Goal: Task Accomplishment & Management: Manage account settings

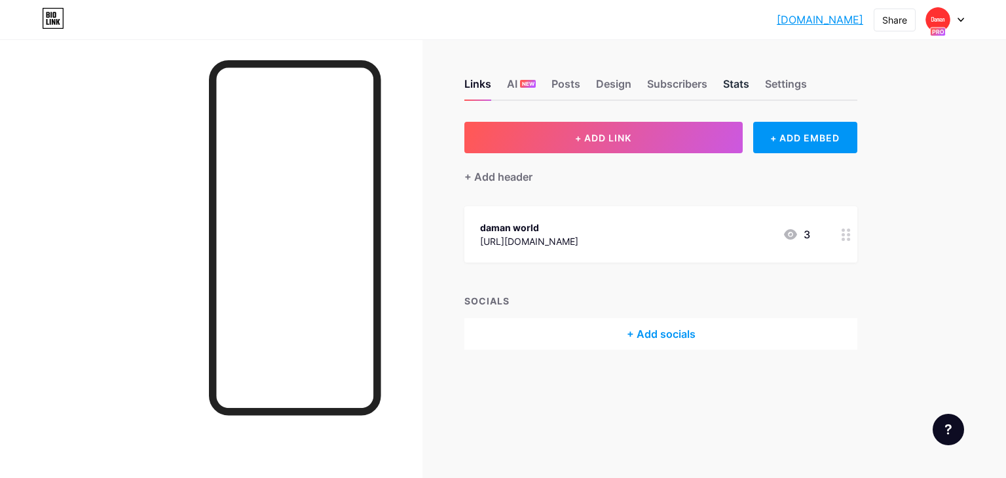
click at [733, 85] on div "Stats" at bounding box center [736, 88] width 26 height 24
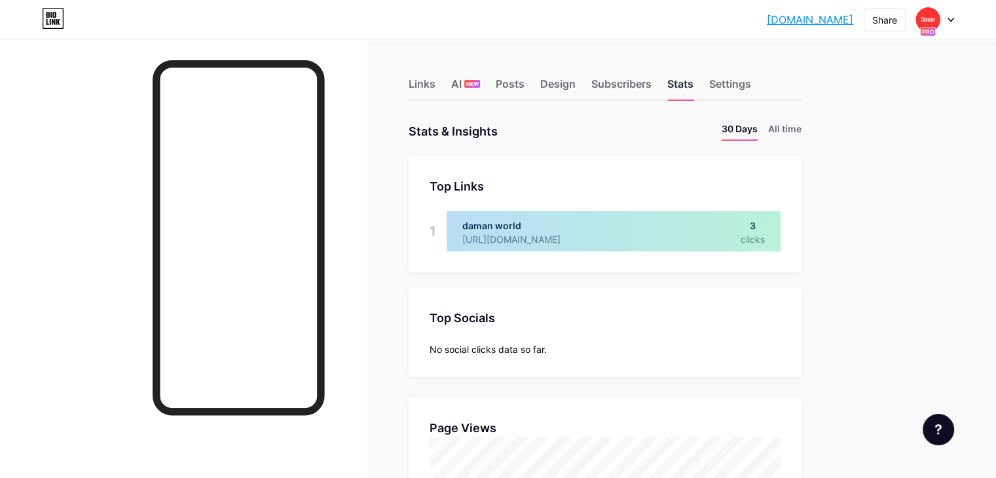
scroll to position [477, 995]
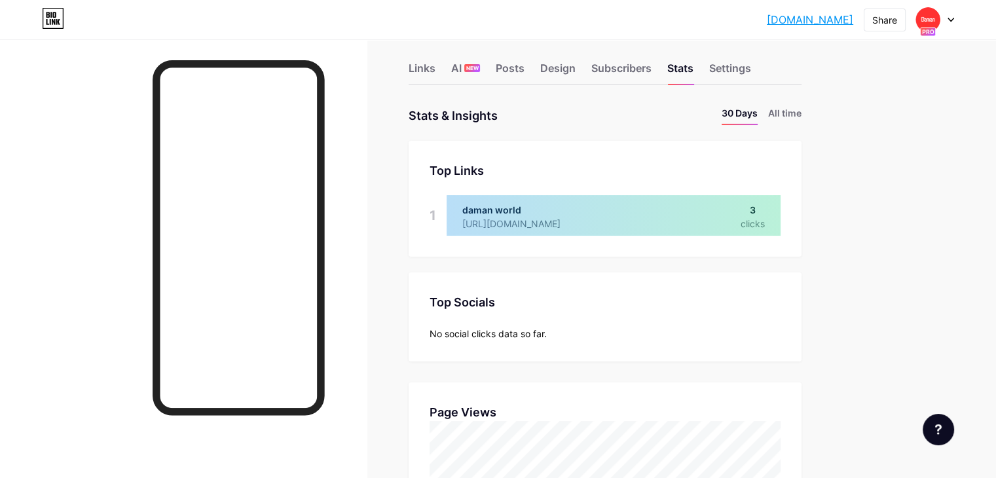
scroll to position [0, 0]
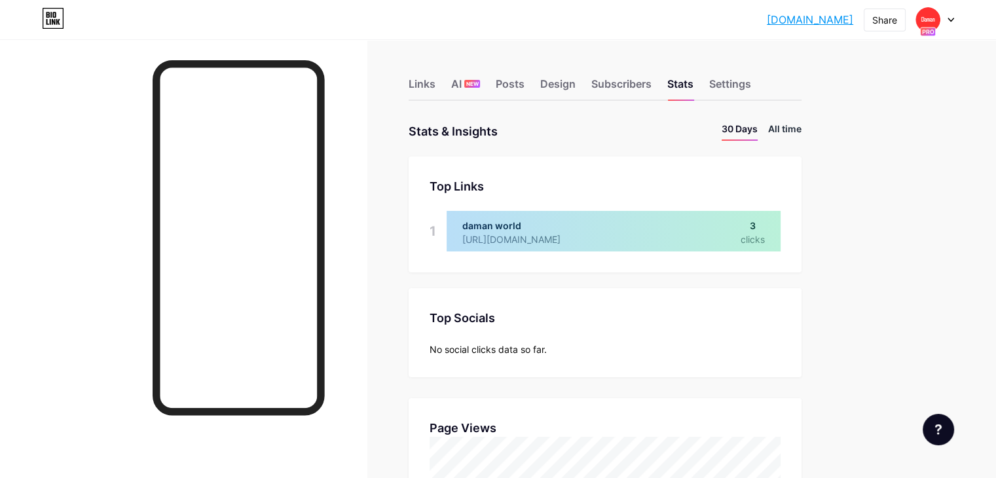
click at [801, 124] on li "All time" at bounding box center [784, 131] width 33 height 19
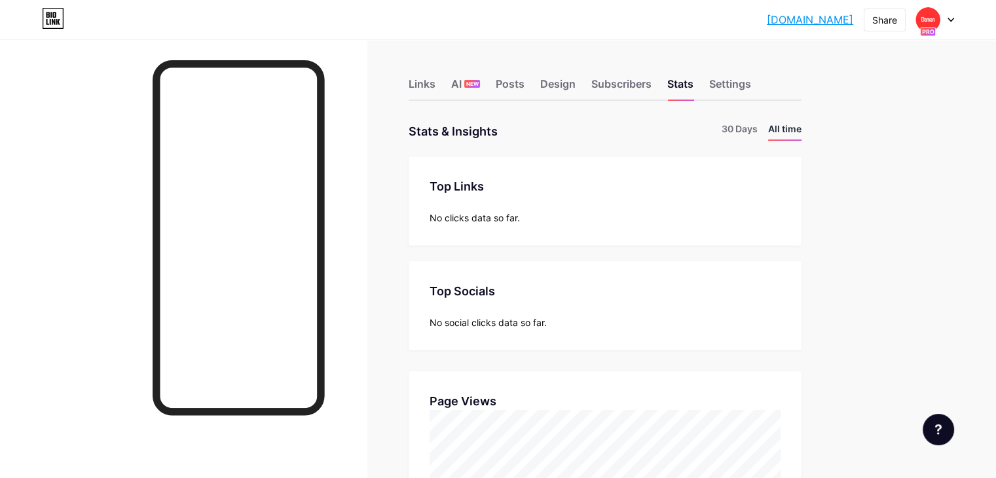
scroll to position [477, 995]
click at [751, 79] on div "Settings" at bounding box center [730, 88] width 42 height 24
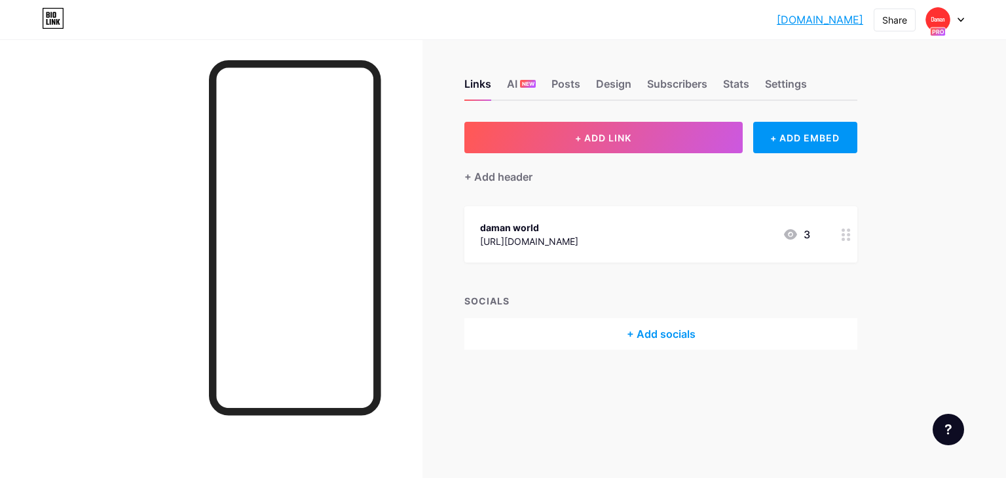
click at [781, 23] on link "[DOMAIN_NAME]" at bounding box center [820, 20] width 86 height 16
